Goal: Task Accomplishment & Management: Complete application form

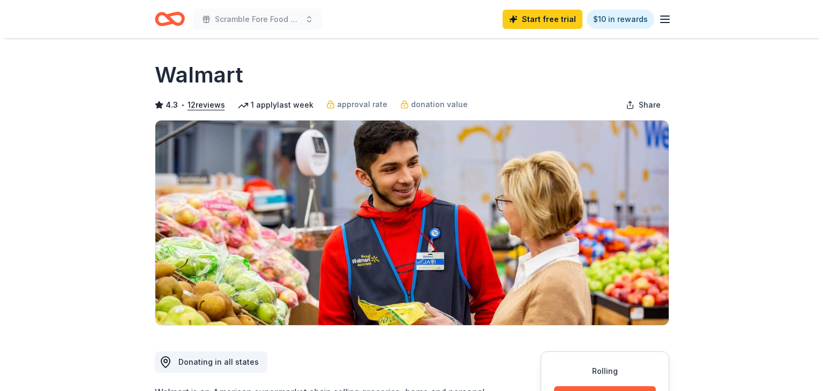
scroll to position [429, 0]
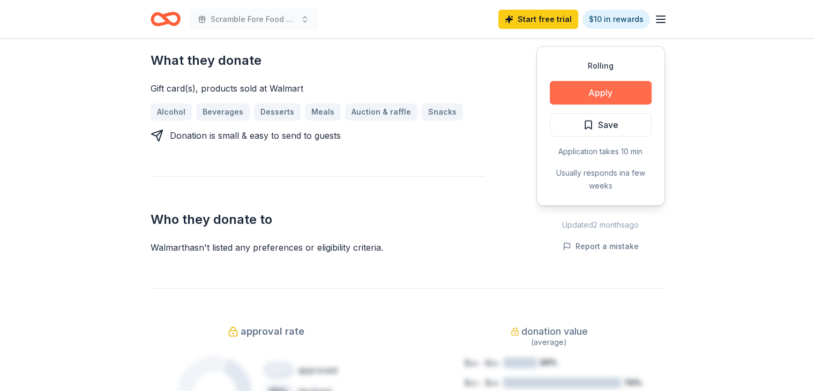
click at [600, 87] on button "Apply" at bounding box center [601, 93] width 102 height 24
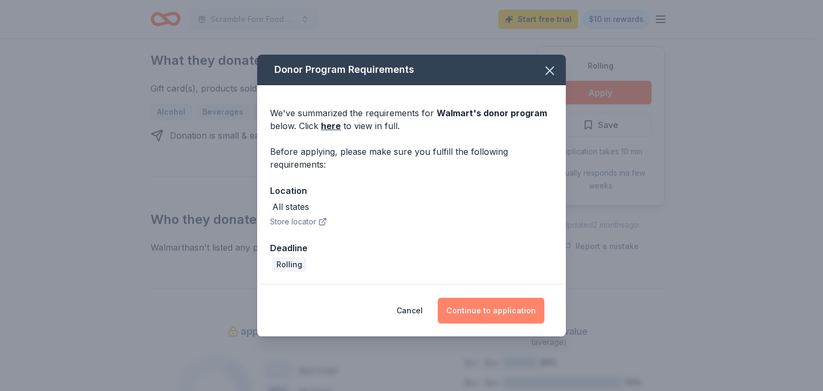
click at [517, 303] on button "Continue to application" at bounding box center [491, 311] width 107 height 26
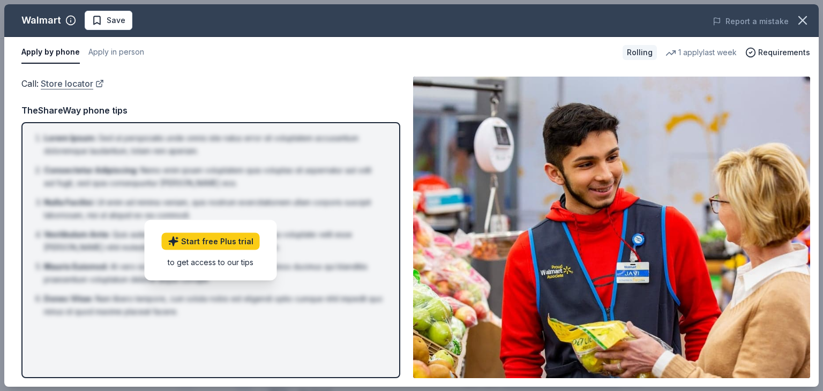
click at [71, 82] on link "Store locator" at bounding box center [72, 84] width 63 height 14
click at [105, 109] on div "TheShareWay phone tips" at bounding box center [210, 110] width 379 height 14
click at [128, 46] on button "Apply in person" at bounding box center [116, 52] width 56 height 22
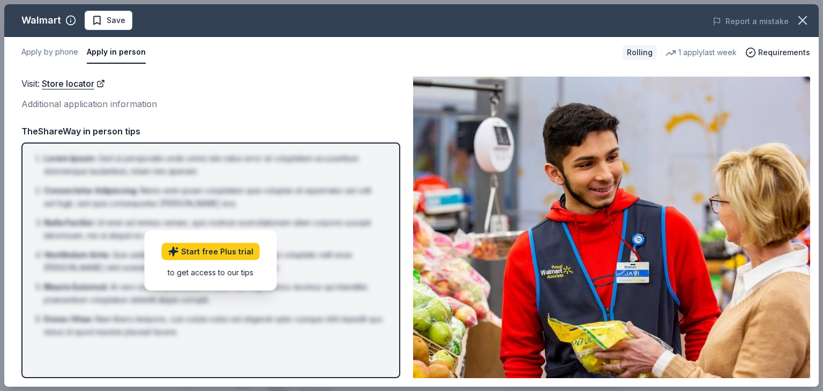
click at [136, 103] on div "Additional application information" at bounding box center [210, 104] width 379 height 14
click at [50, 49] on button "Apply by phone" at bounding box center [49, 52] width 57 height 22
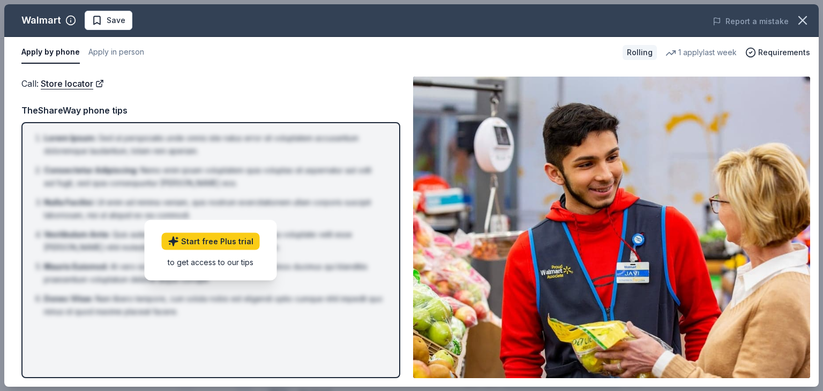
click at [104, 108] on div "TheShareWay phone tips" at bounding box center [210, 110] width 379 height 14
click at [793, 48] on span "Requirements" at bounding box center [784, 52] width 52 height 13
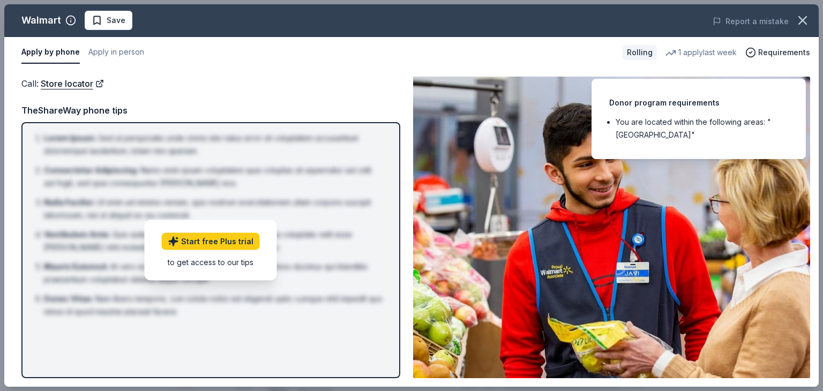
click at [666, 116] on li "You are located within the following areas: "USA"" at bounding box center [702, 129] width 172 height 26
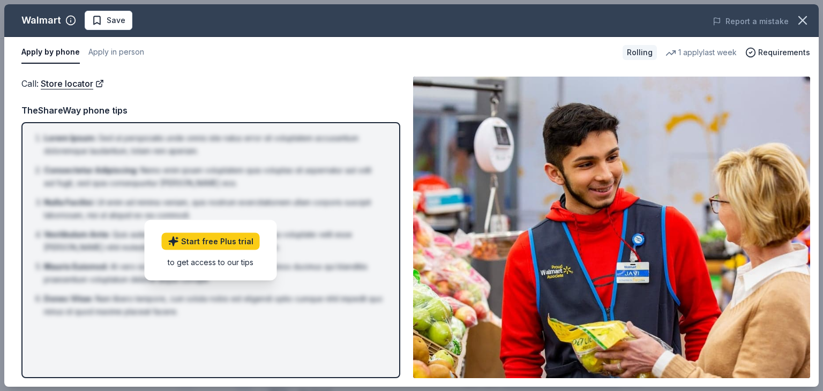
click at [639, 51] on div "Rolling" at bounding box center [639, 52] width 34 height 15
click at [54, 48] on button "Apply by phone" at bounding box center [50, 52] width 58 height 22
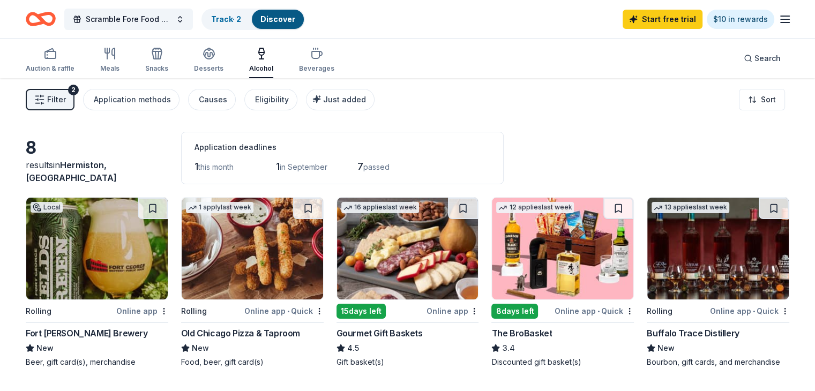
click at [388, 163] on span "passed" at bounding box center [376, 166] width 26 height 9
click at [227, 167] on span "this month" at bounding box center [215, 166] width 35 height 9
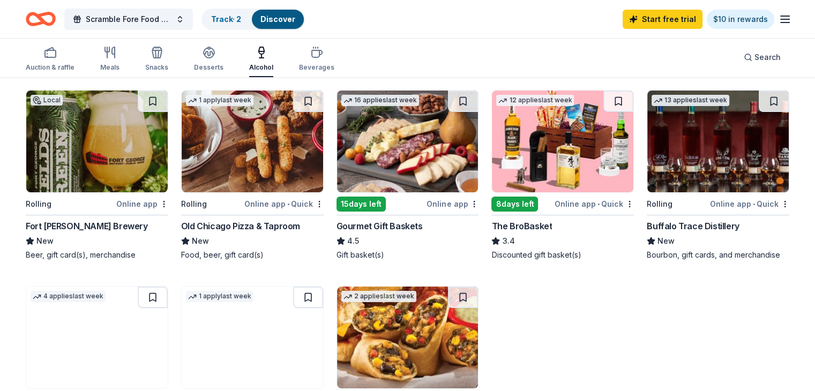
scroll to position [54, 0]
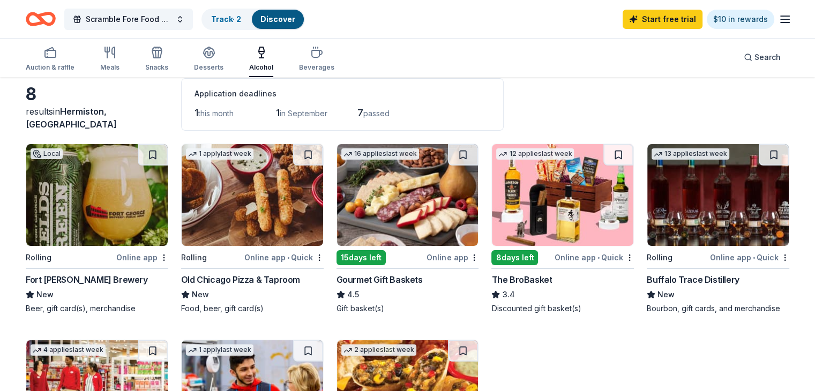
click at [460, 256] on div "Online app" at bounding box center [452, 257] width 52 height 13
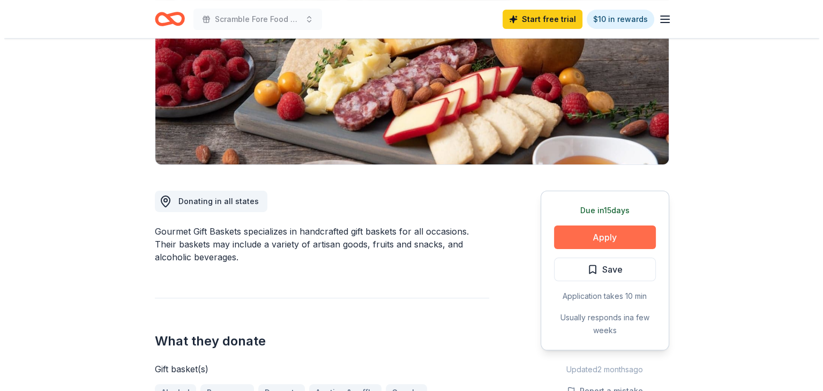
scroll to position [214, 0]
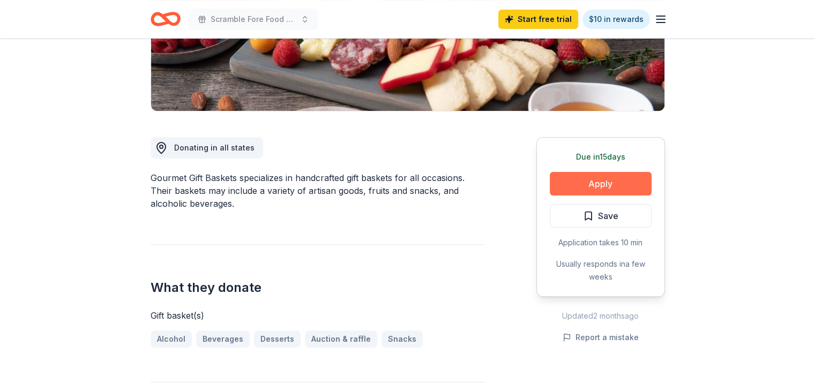
click at [603, 179] on button "Apply" at bounding box center [601, 184] width 102 height 24
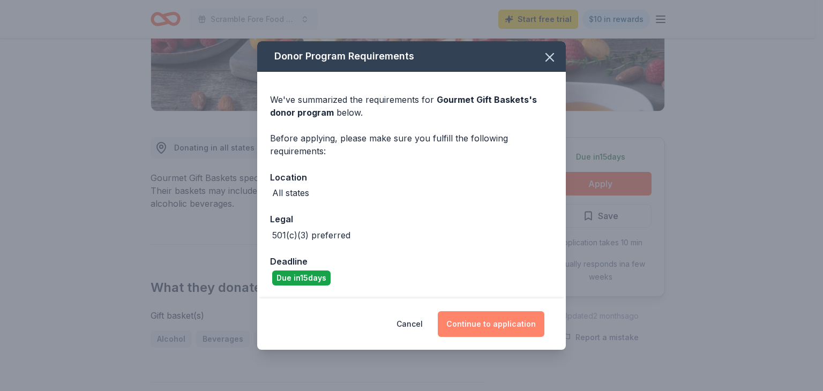
click at [497, 322] on button "Continue to application" at bounding box center [491, 324] width 107 height 26
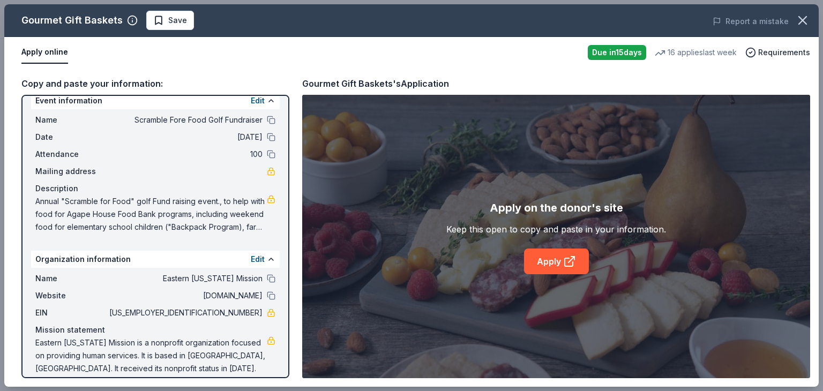
scroll to position [22, 0]
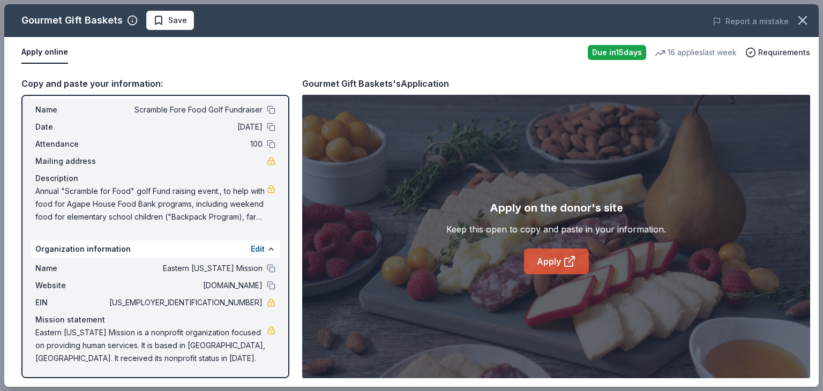
click at [568, 259] on icon at bounding box center [569, 261] width 13 height 13
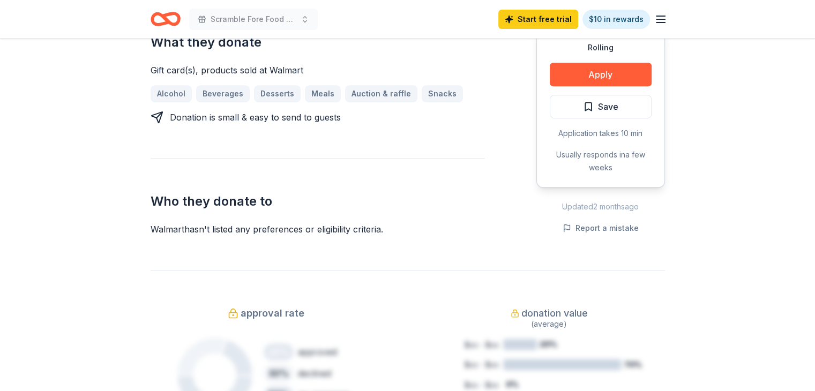
scroll to position [429, 0]
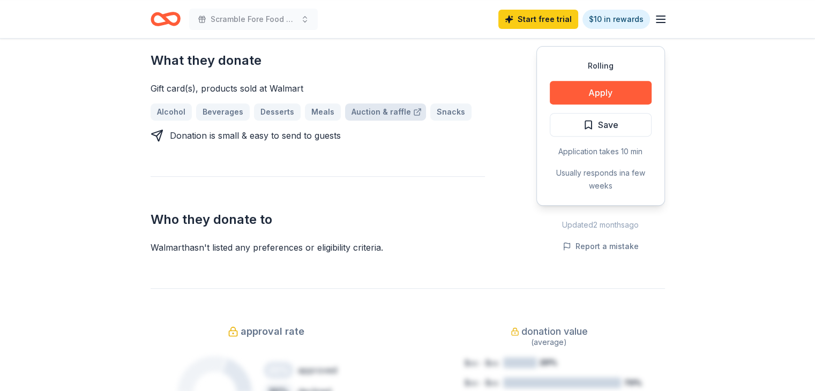
click at [384, 108] on link "Auction & raffle" at bounding box center [385, 111] width 81 height 17
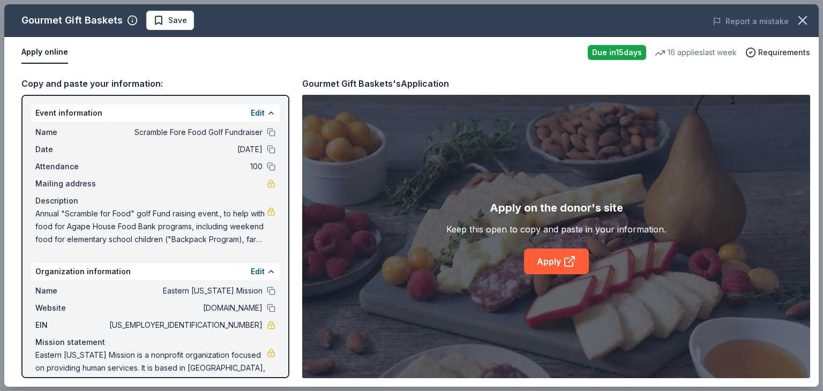
scroll to position [22, 0]
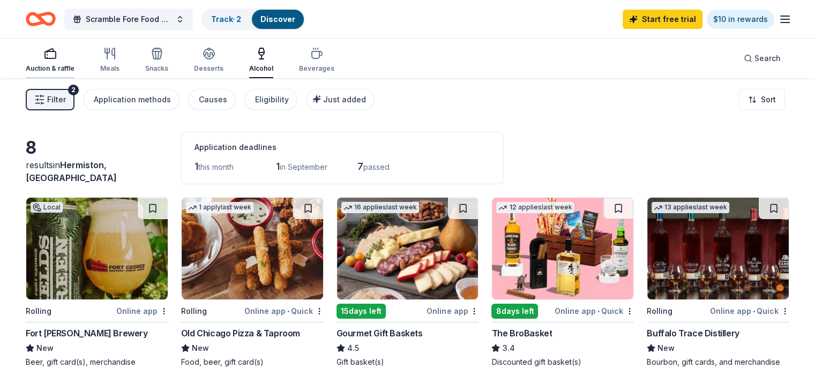
click at [57, 49] on icon "button" at bounding box center [50, 53] width 13 height 13
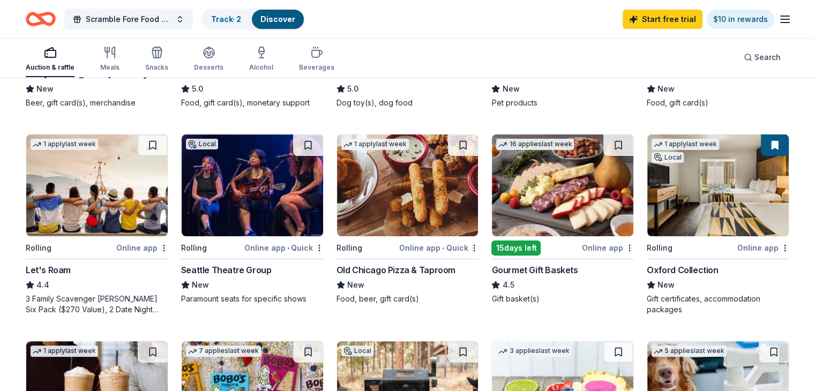
scroll to position [321, 0]
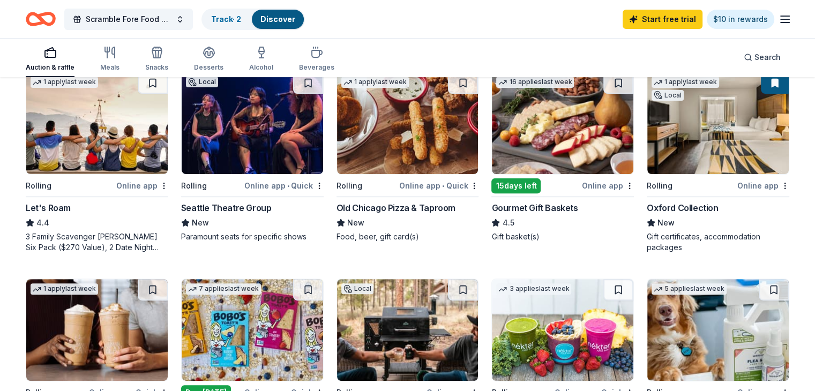
click at [144, 183] on div "Online app" at bounding box center [142, 185] width 52 height 13
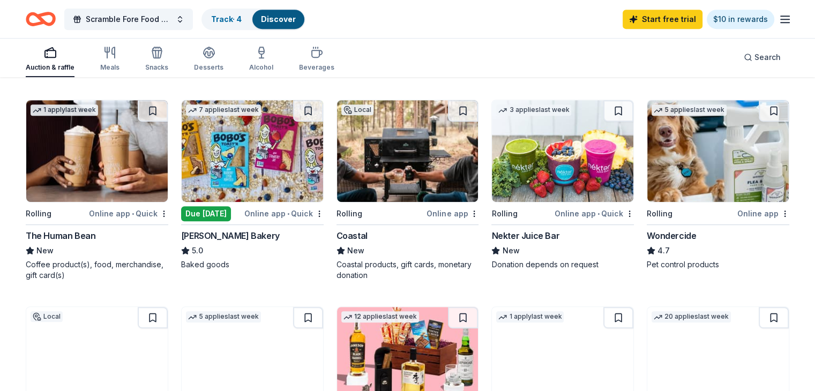
scroll to position [482, 0]
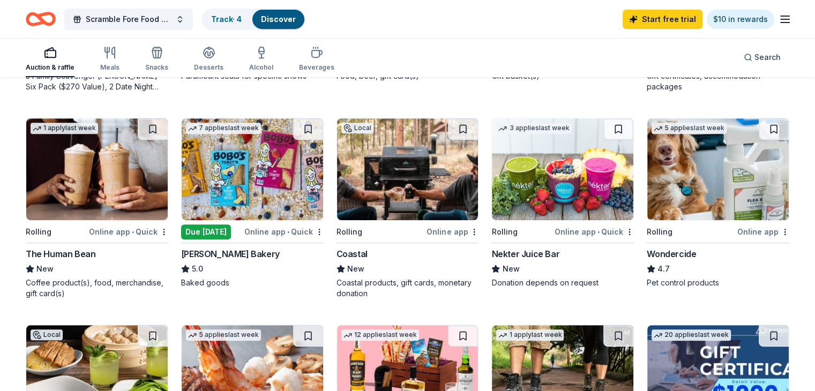
click at [81, 250] on div "The Human Bean" at bounding box center [61, 253] width 70 height 13
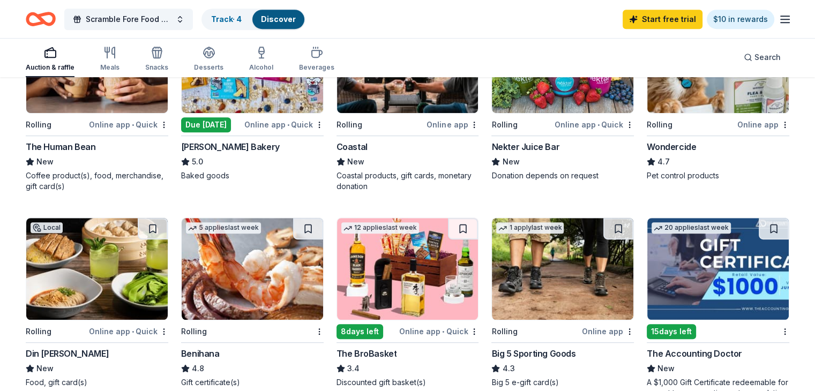
scroll to position [536, 0]
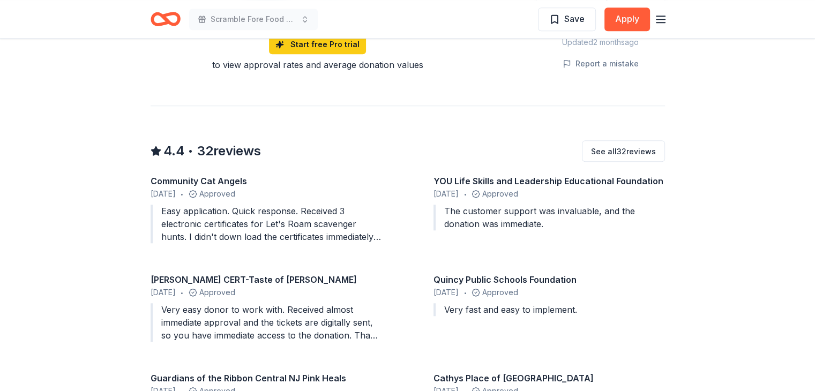
scroll to position [911, 0]
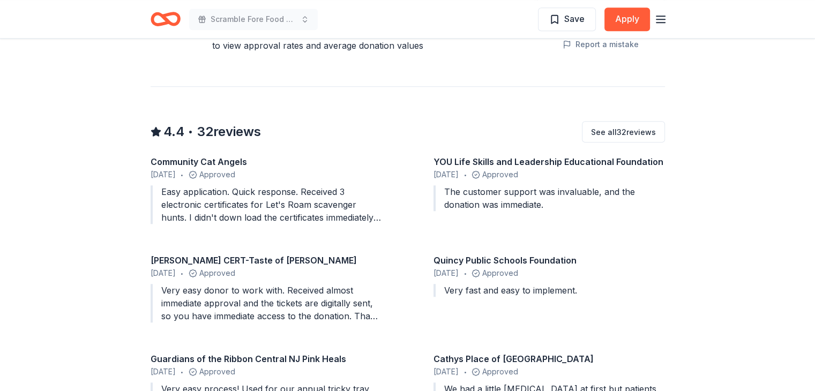
click at [305, 206] on div "Easy application. Quick response. Received 3 electronic certificates for Let's …" at bounding box center [266, 204] width 231 height 39
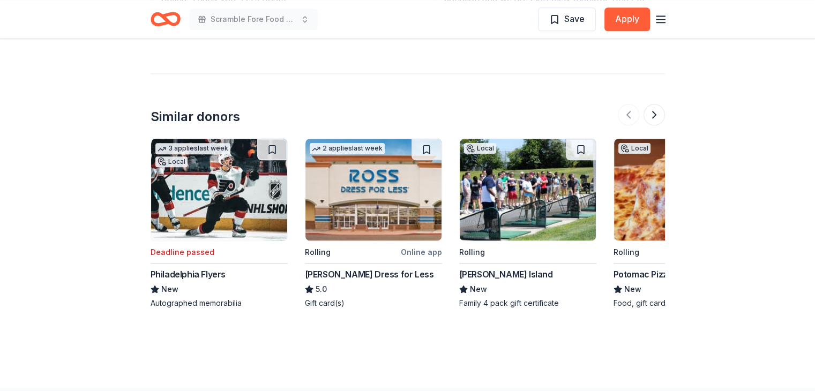
scroll to position [1339, 0]
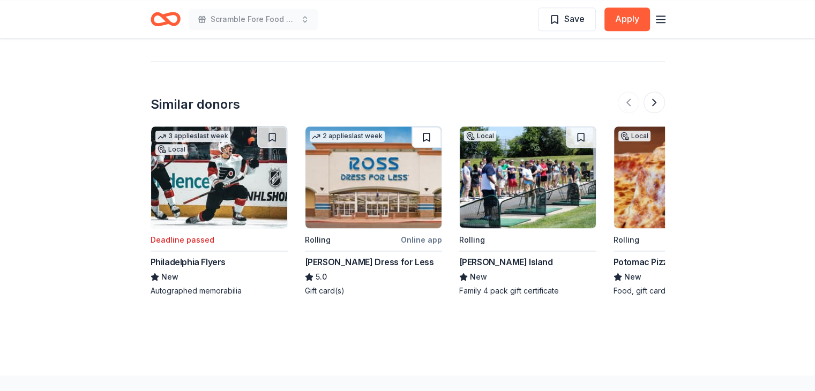
click at [425, 126] on button at bounding box center [426, 136] width 30 height 21
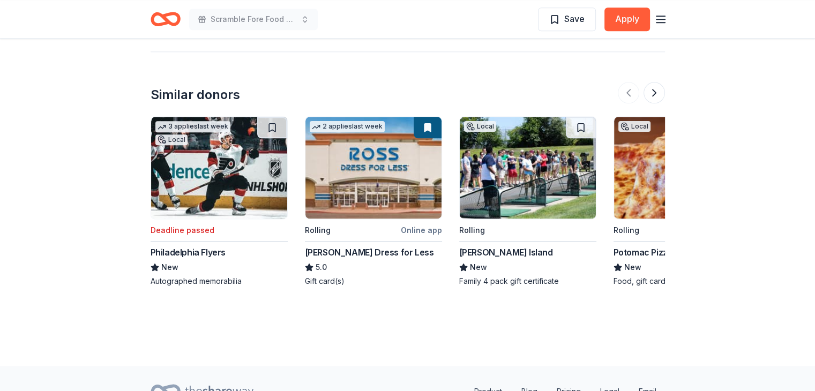
scroll to position [1333, 0]
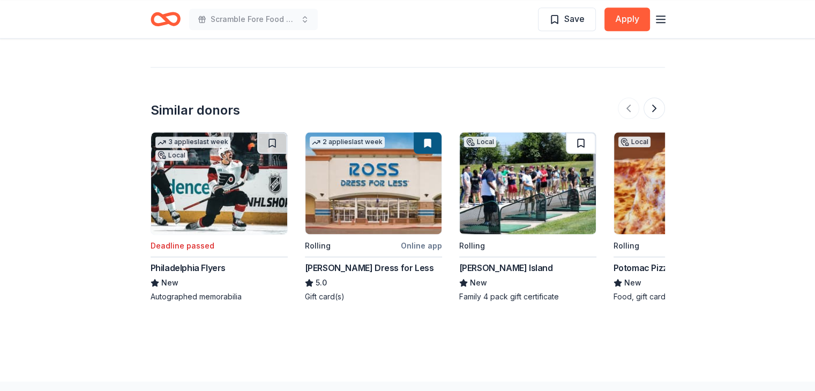
click at [581, 132] on button at bounding box center [581, 142] width 30 height 21
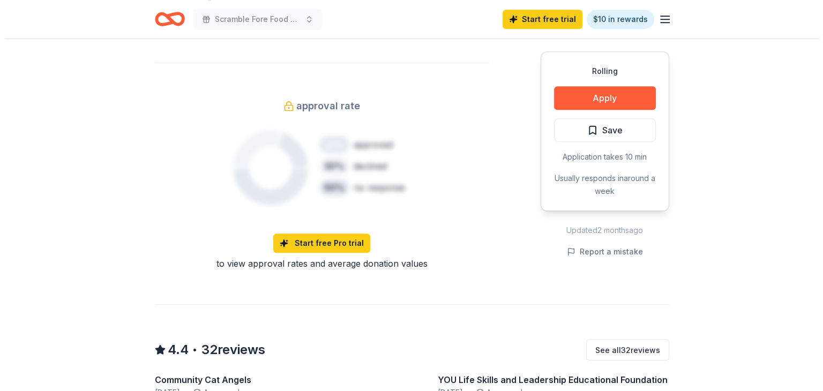
scroll to position [691, 0]
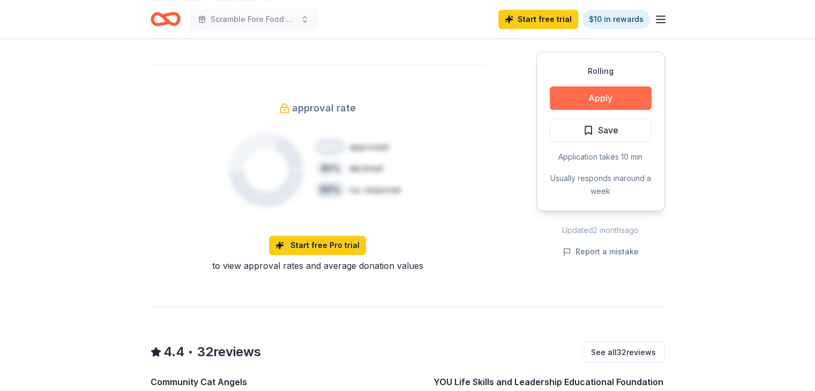
click at [600, 89] on button "Apply" at bounding box center [601, 98] width 102 height 24
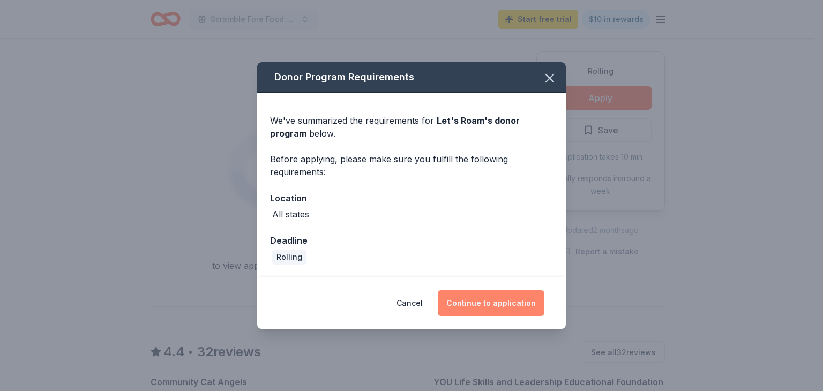
click at [511, 296] on button "Continue to application" at bounding box center [491, 303] width 107 height 26
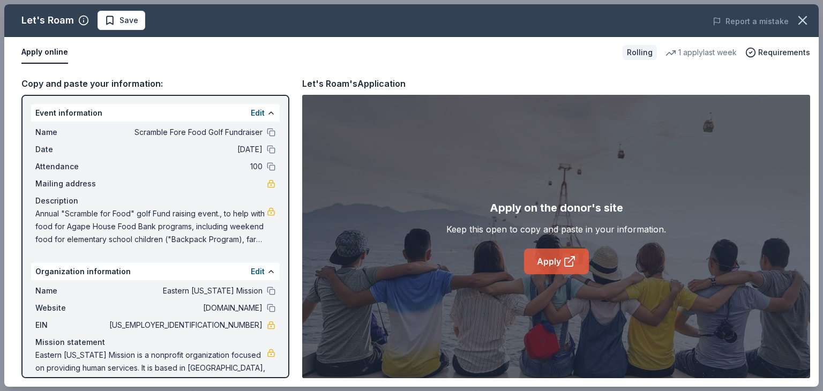
click at [559, 257] on link "Apply" at bounding box center [556, 262] width 65 height 26
click at [553, 265] on link "Apply" at bounding box center [556, 262] width 65 height 26
